Goal: Transaction & Acquisition: Purchase product/service

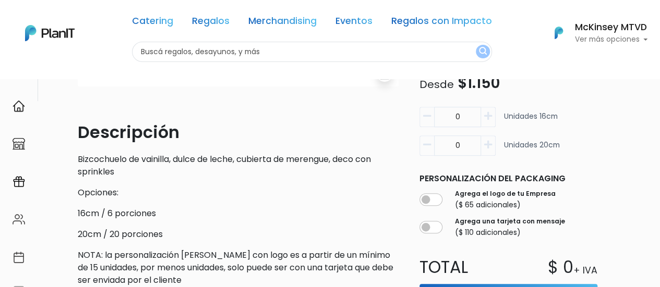
scroll to position [264, 0]
click at [492, 113] on button "button" at bounding box center [488, 117] width 15 height 20
type input "1"
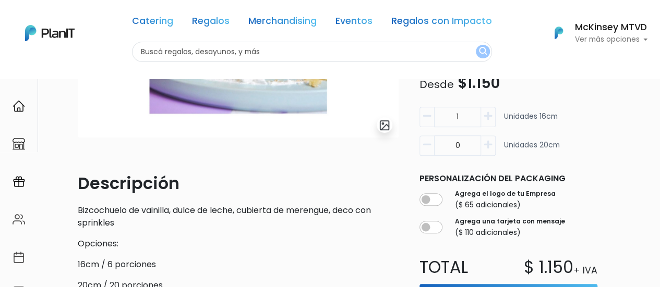
scroll to position [213, 0]
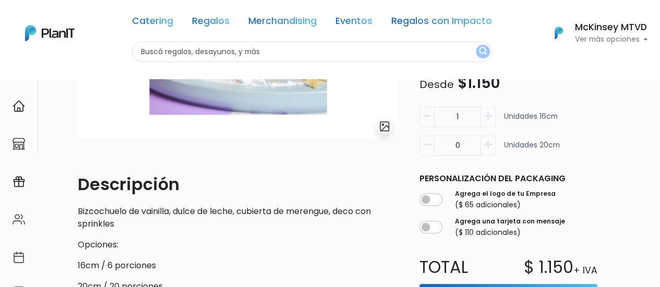
click at [481, 143] on button "button" at bounding box center [488, 146] width 15 height 20
type input "1"
click at [425, 117] on icon "button" at bounding box center [427, 116] width 8 height 9
type input "0"
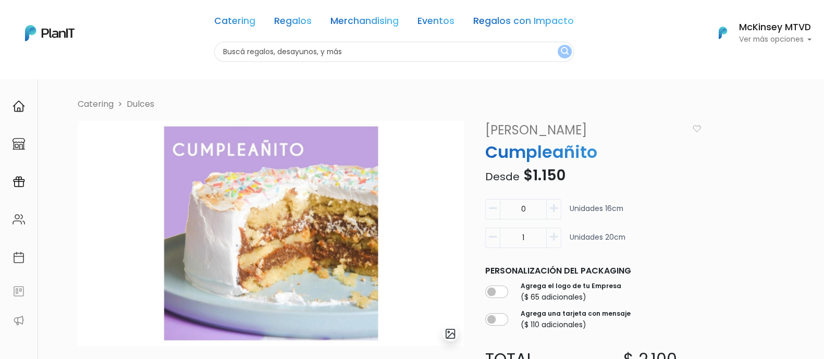
scroll to position [2, 0]
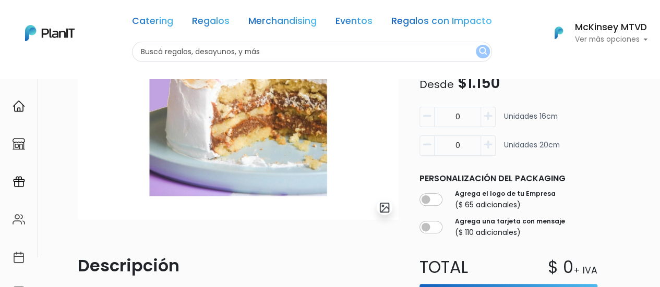
scroll to position [109, 0]
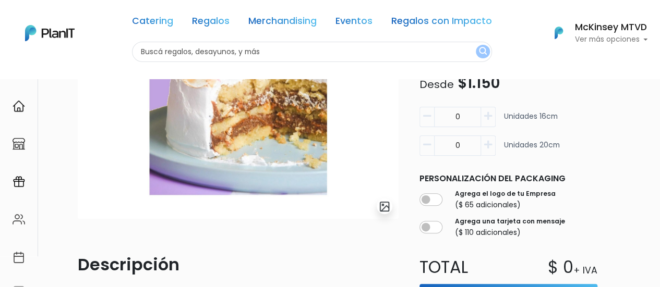
click at [490, 146] on icon "button" at bounding box center [488, 144] width 8 height 9
type input "1"
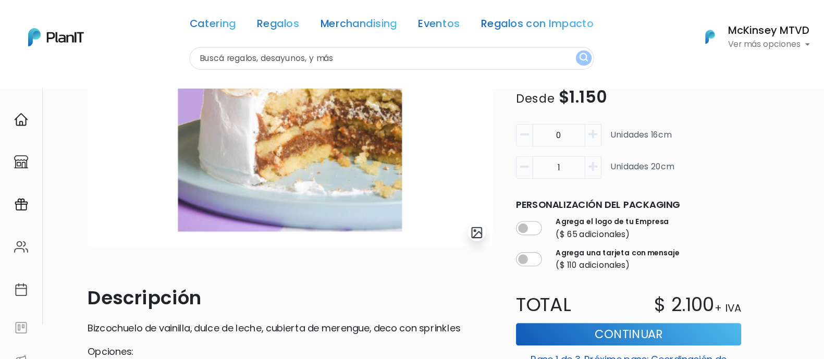
scroll to position [109, 0]
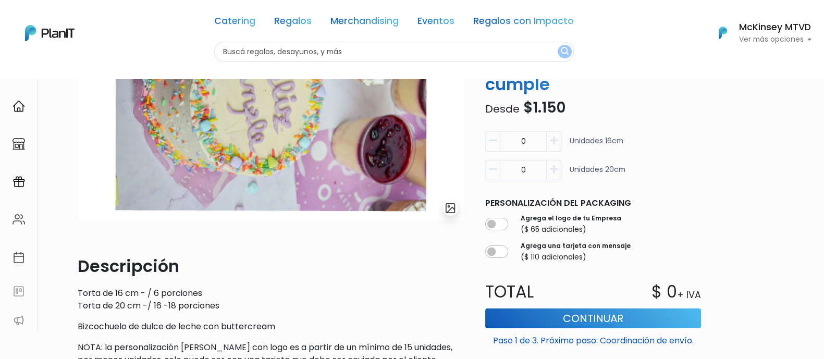
scroll to position [112, 0]
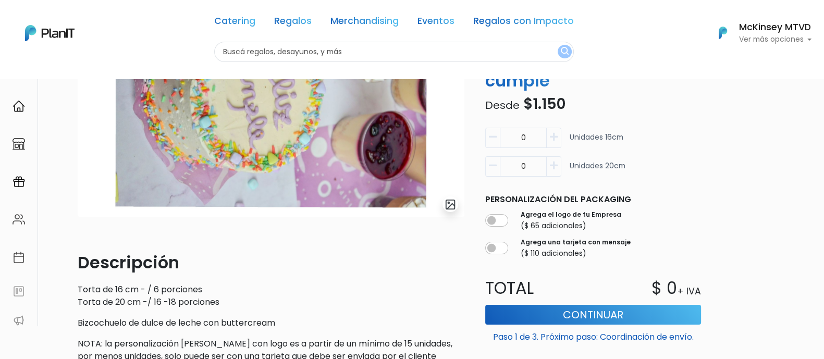
click at [558, 165] on button "button" at bounding box center [554, 166] width 15 height 20
type input "1"
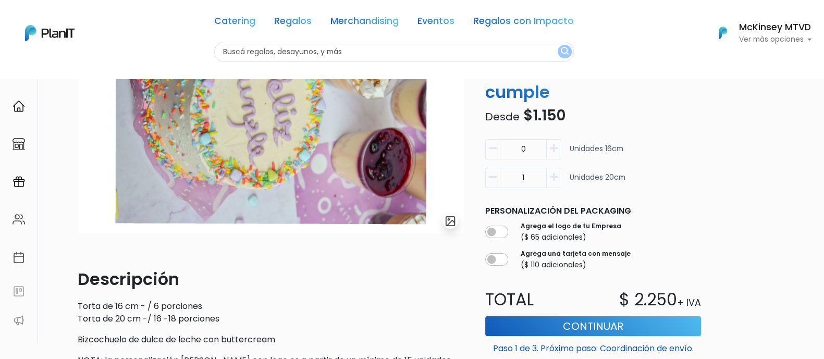
scroll to position [123, 0]
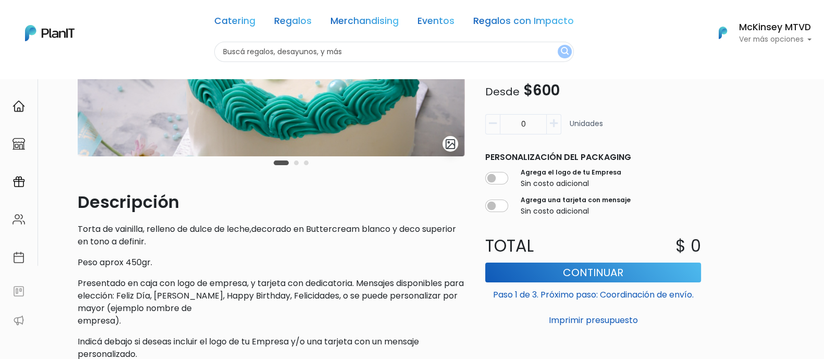
scroll to position [170, 0]
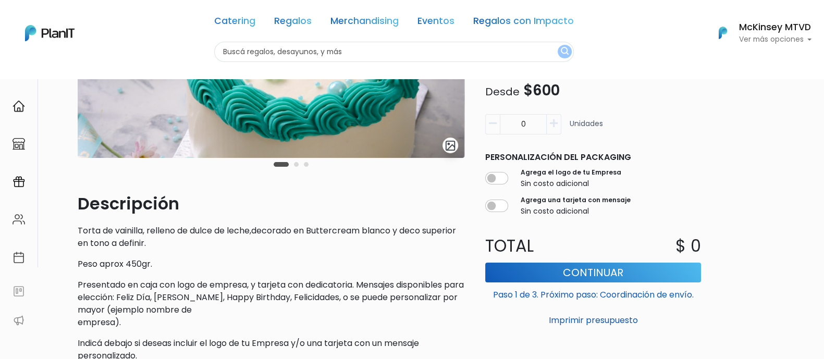
drag, startPoint x: 834, startPoint y: 77, endPoint x: 834, endPoint y: 160, distance: 83.4
click at [824, 160] on html "Catering Regalos Merchandising Eventos Regalos con Impacto Catering Regalos Mer…" at bounding box center [412, 9] width 824 height 359
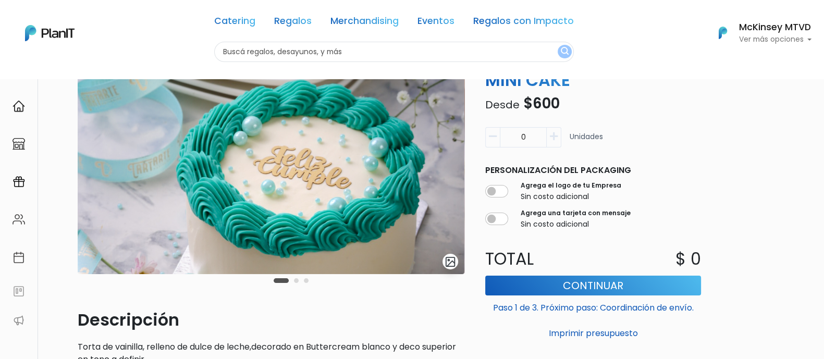
scroll to position [0, 0]
